Goal: Information Seeking & Learning: Understand process/instructions

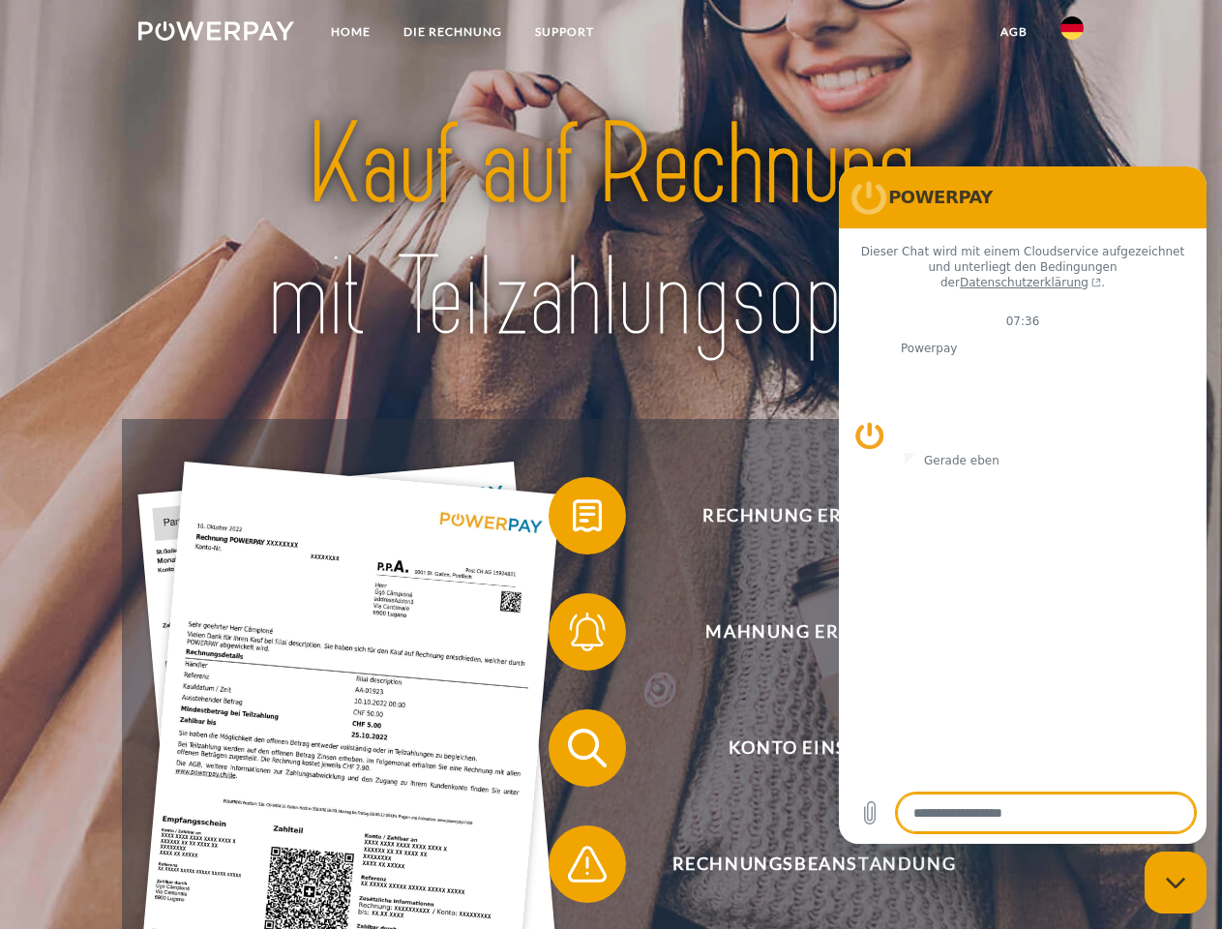
click at [216, 34] on img at bounding box center [216, 30] width 156 height 19
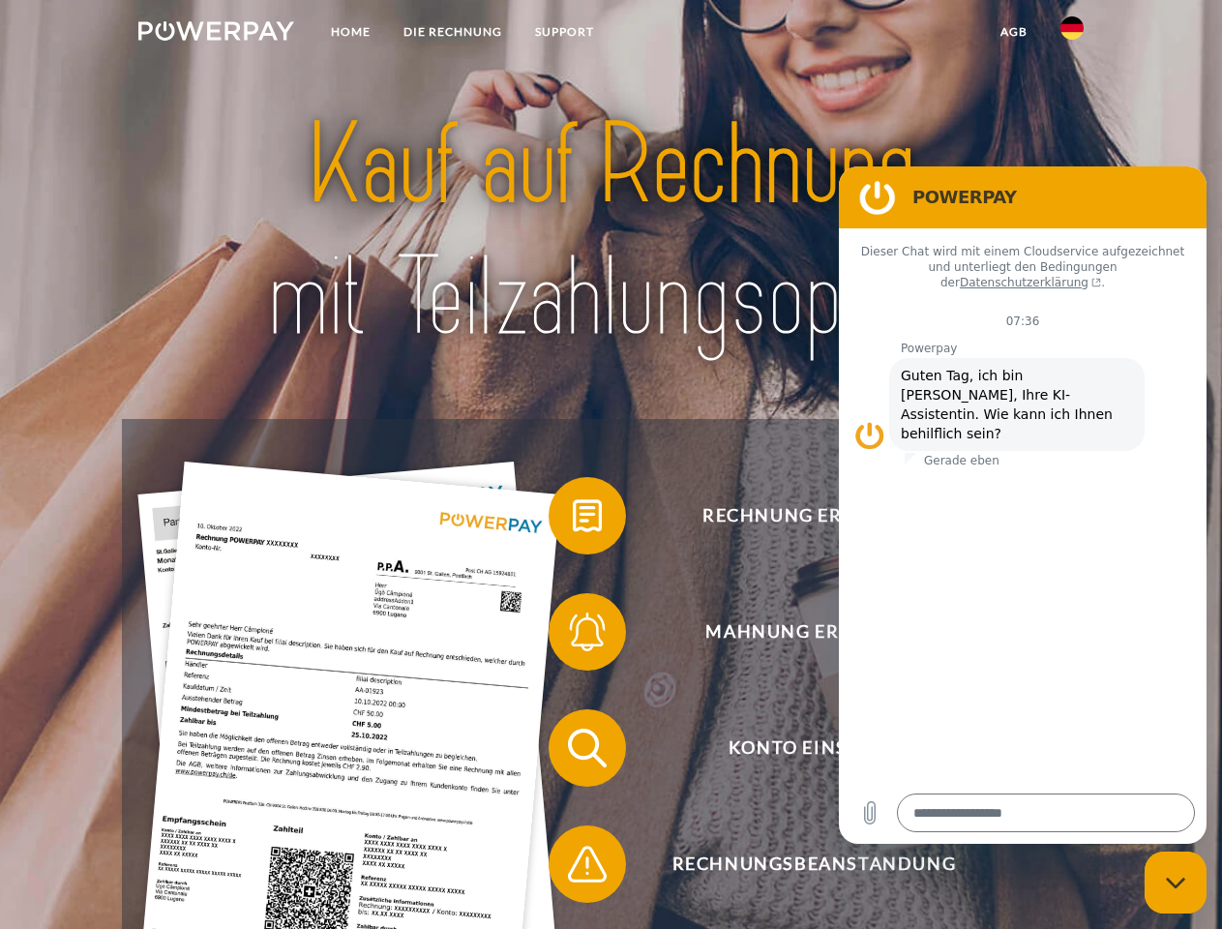
click at [1072, 34] on img at bounding box center [1071, 27] width 23 height 23
click at [1013, 32] on link "agb" at bounding box center [1014, 32] width 60 height 35
click at [573, 520] on span at bounding box center [558, 515] width 97 height 97
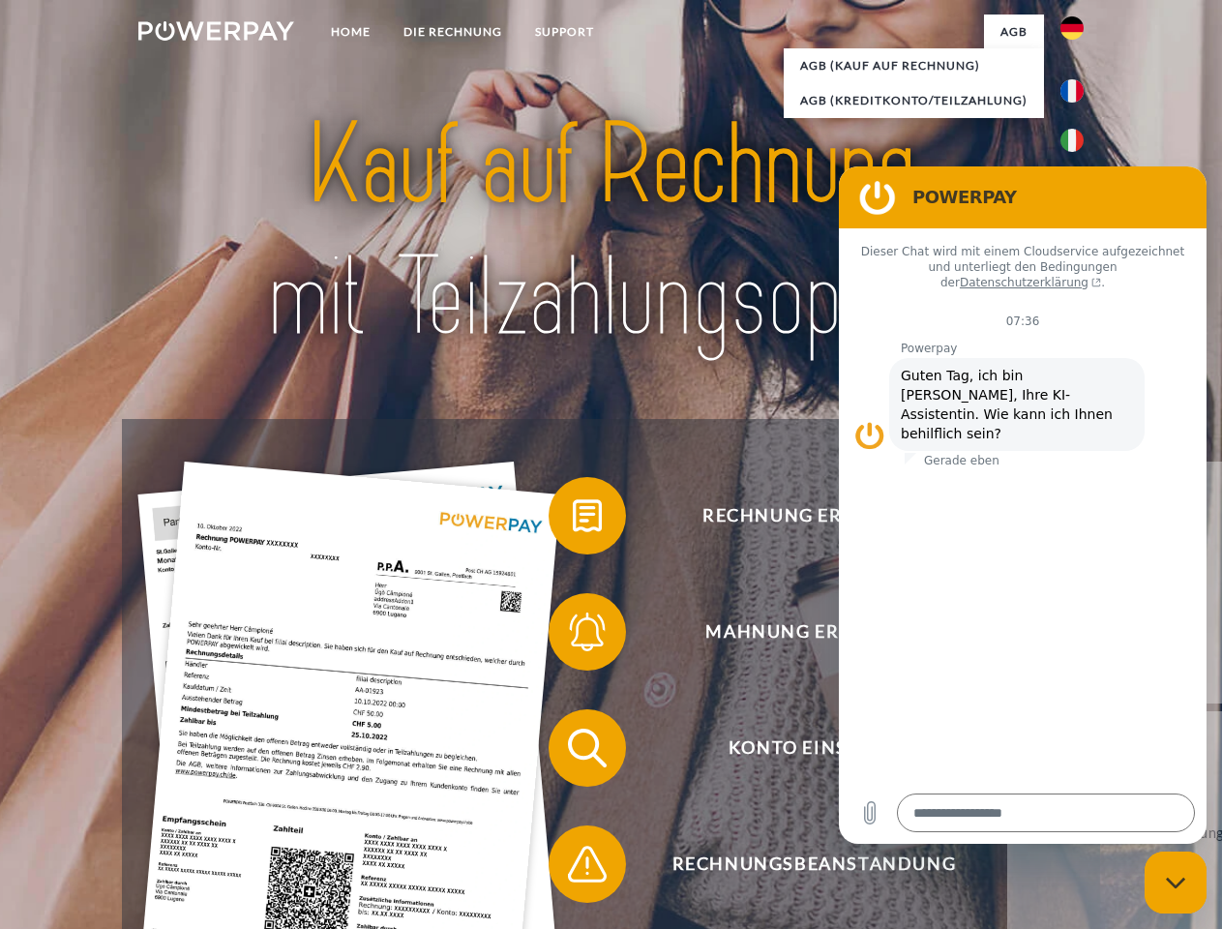
click at [573, 636] on span at bounding box center [558, 631] width 97 height 97
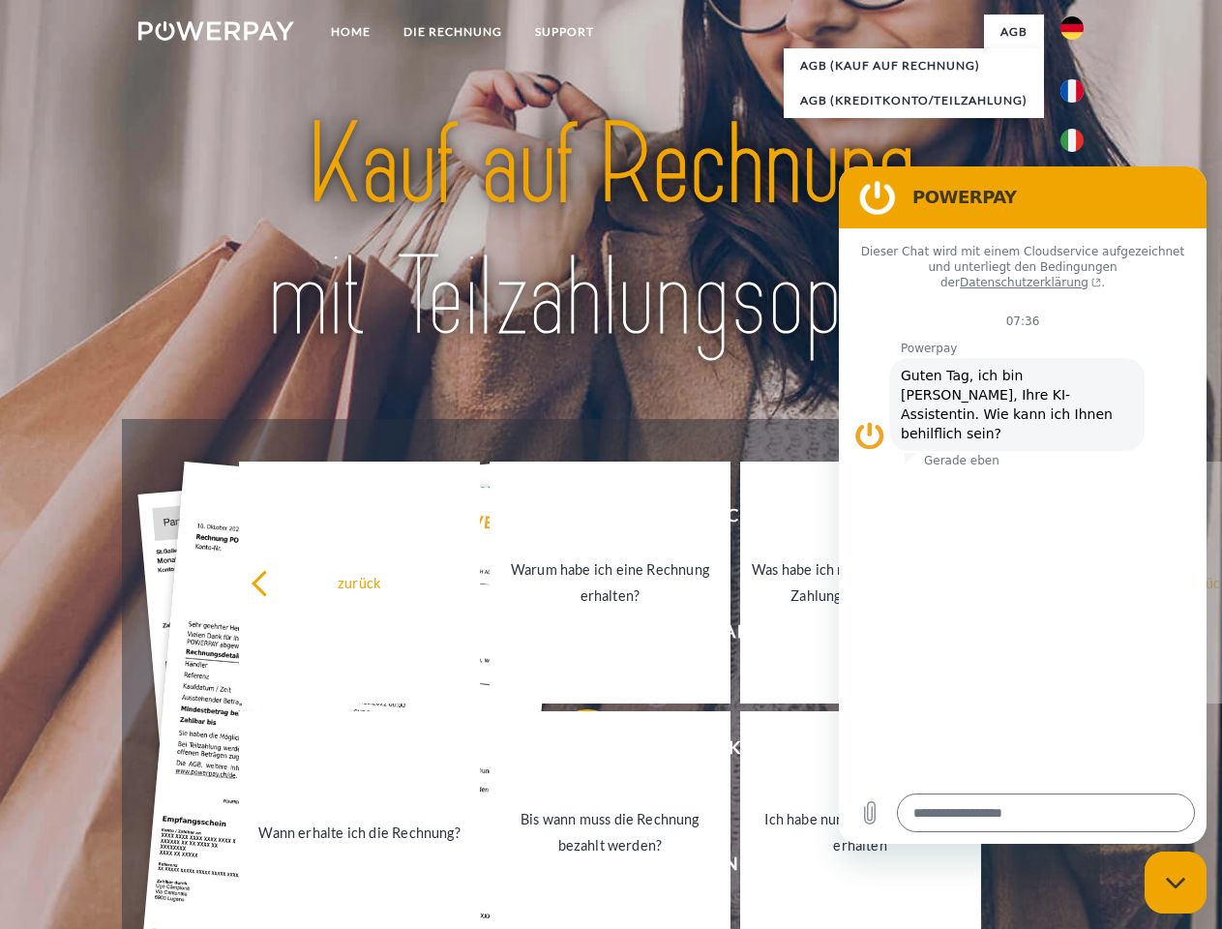
click at [573, 752] on link "Bis wann muss die Rechnung bezahlt werden?" at bounding box center [610, 832] width 241 height 242
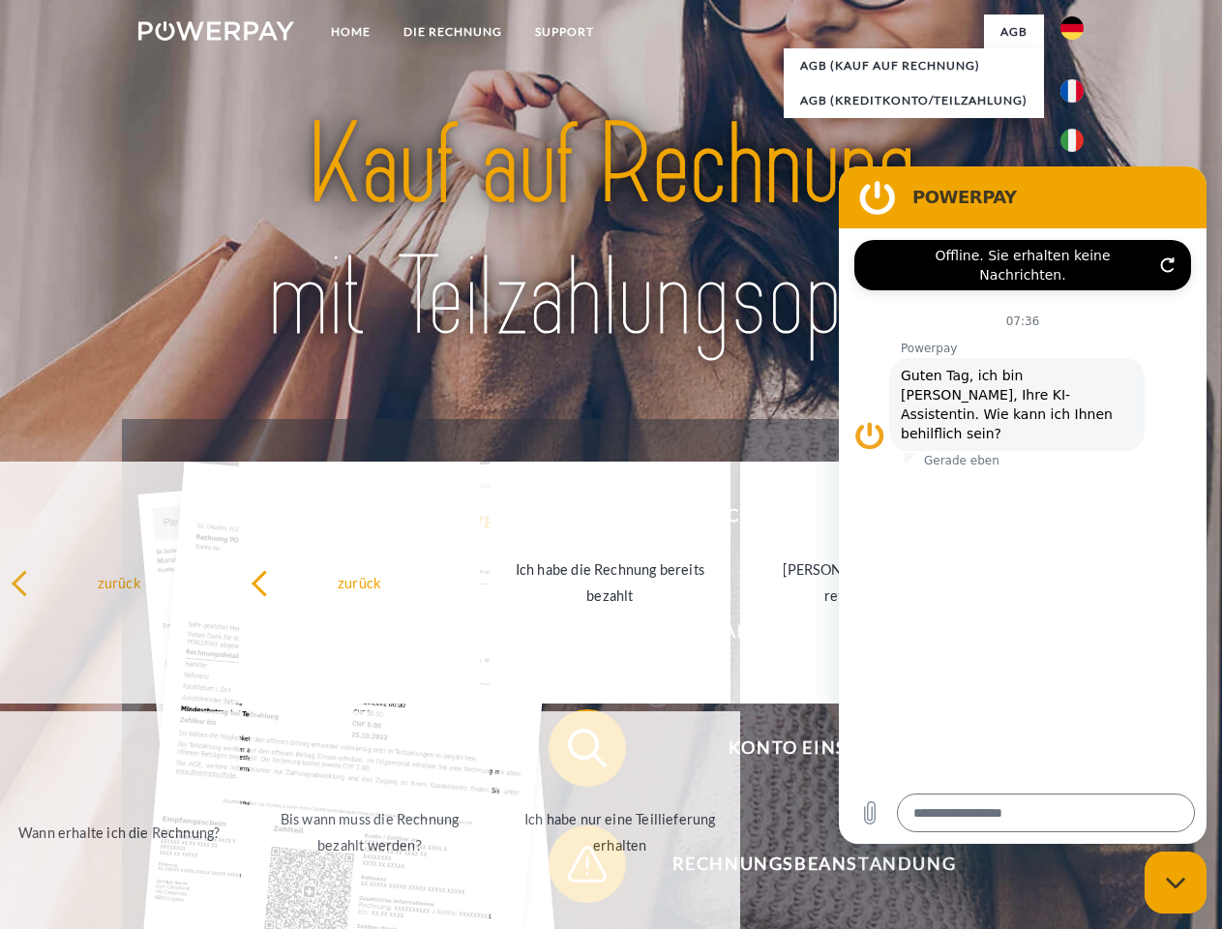
click at [573, 868] on span at bounding box center [558, 864] width 97 height 97
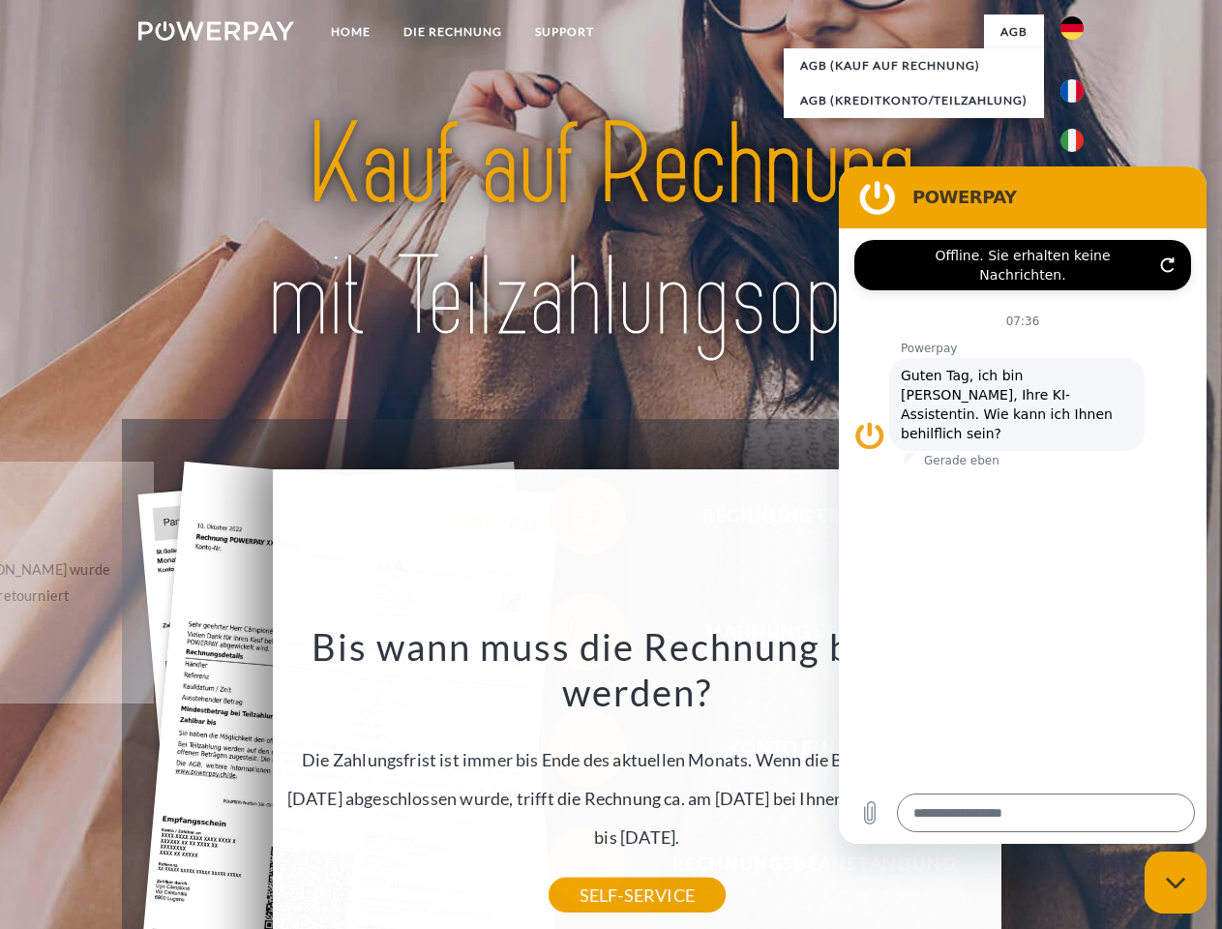
click at [1176, 882] on icon "Messaging-Fenster schließen" at bounding box center [1176, 883] width 20 height 13
type textarea "*"
